Goal: Transaction & Acquisition: Purchase product/service

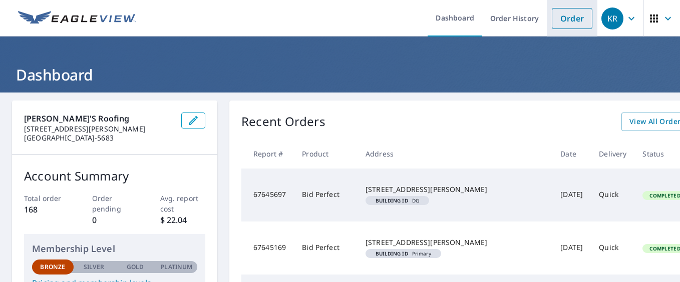
click at [562, 17] on link "Order" at bounding box center [572, 18] width 41 height 21
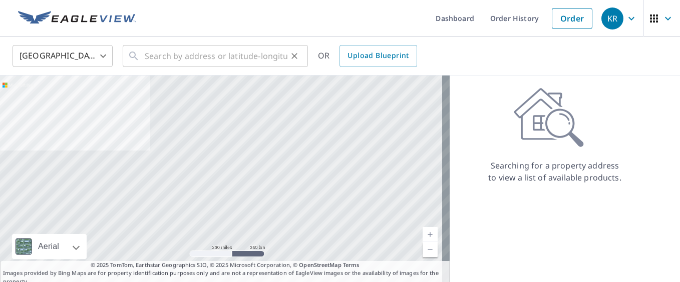
click at [135, 58] on icon at bounding box center [134, 56] width 12 height 12
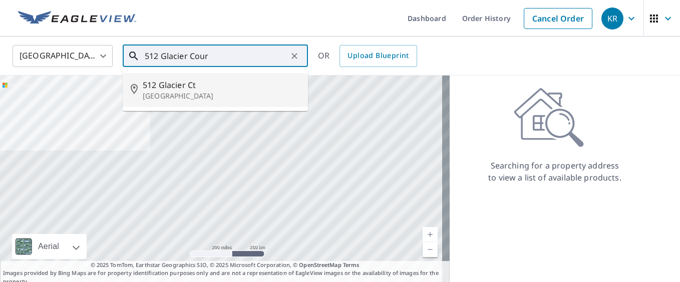
click at [175, 90] on span "512 Glacier Ct" at bounding box center [221, 85] width 157 height 12
type input "[STREET_ADDRESS]"
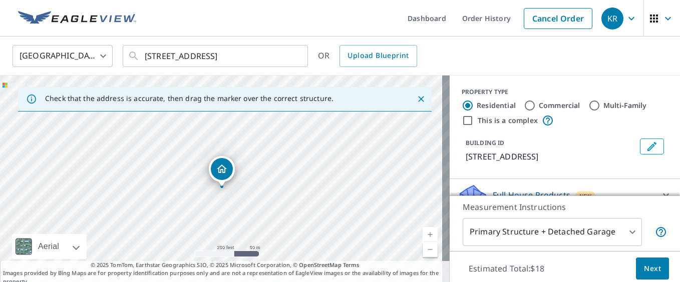
drag, startPoint x: 230, startPoint y: 186, endPoint x: 230, endPoint y: 194, distance: 8.0
click at [230, 194] on div "[STREET_ADDRESS]" at bounding box center [225, 181] width 450 height 210
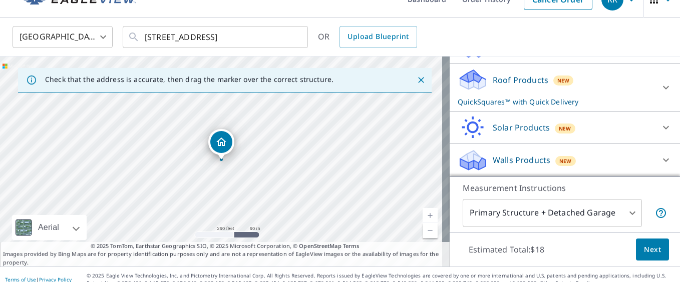
scroll to position [29, 0]
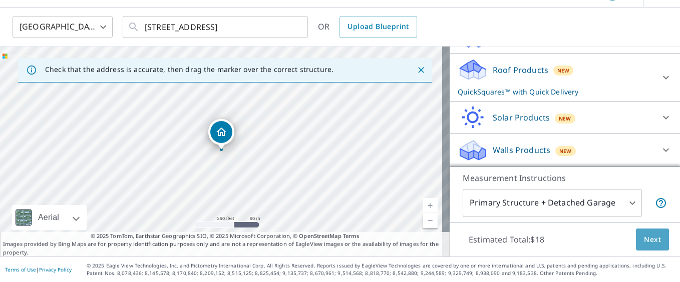
click at [644, 236] on span "Next" at bounding box center [652, 240] width 17 height 13
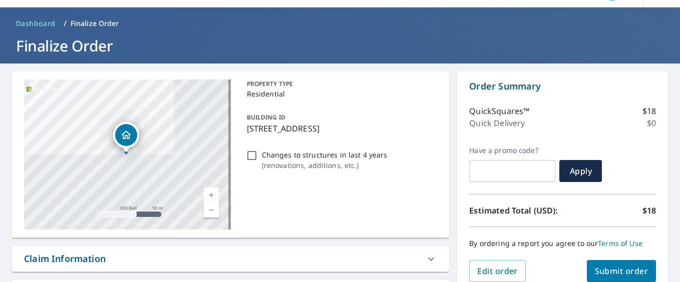
click at [615, 270] on span "Submit order" at bounding box center [622, 271] width 54 height 11
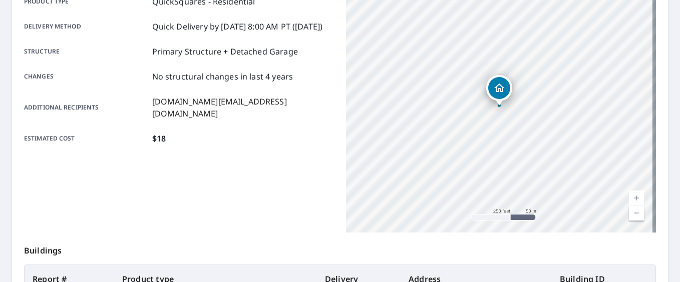
scroll to position [107, 0]
